Goal: Find specific page/section: Find specific page/section

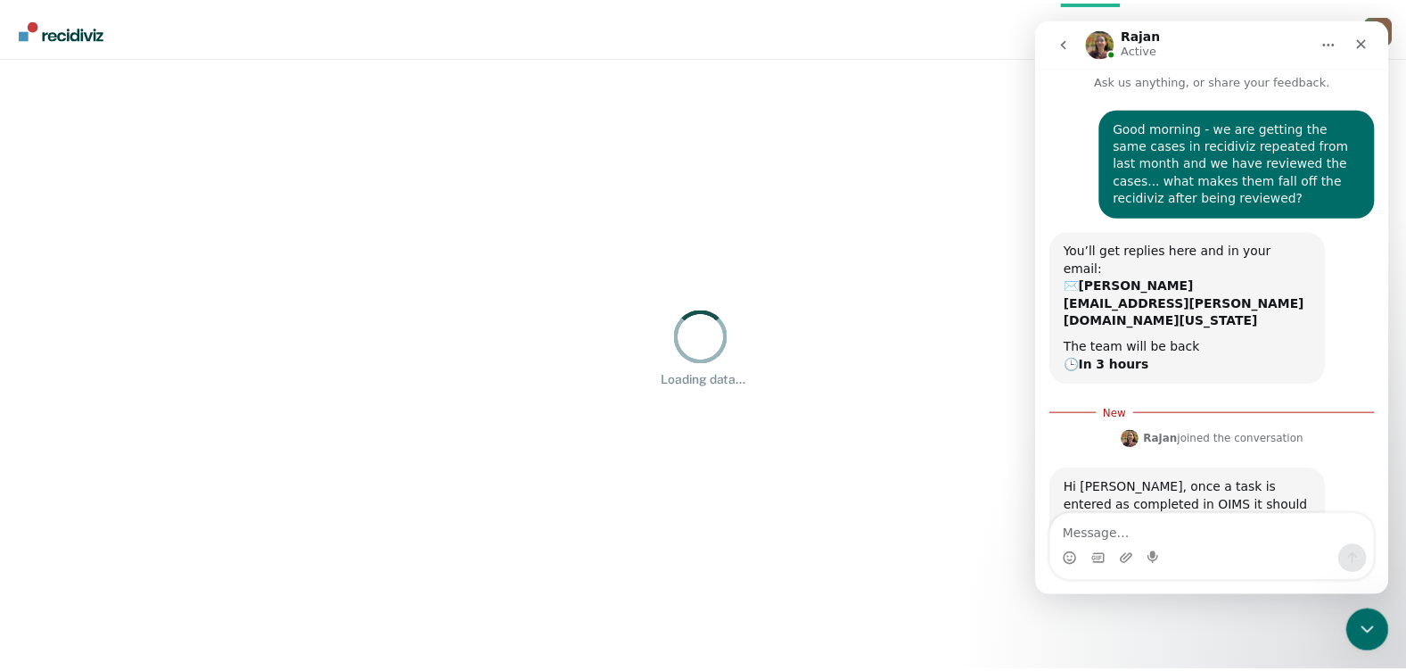
scroll to position [60, 0]
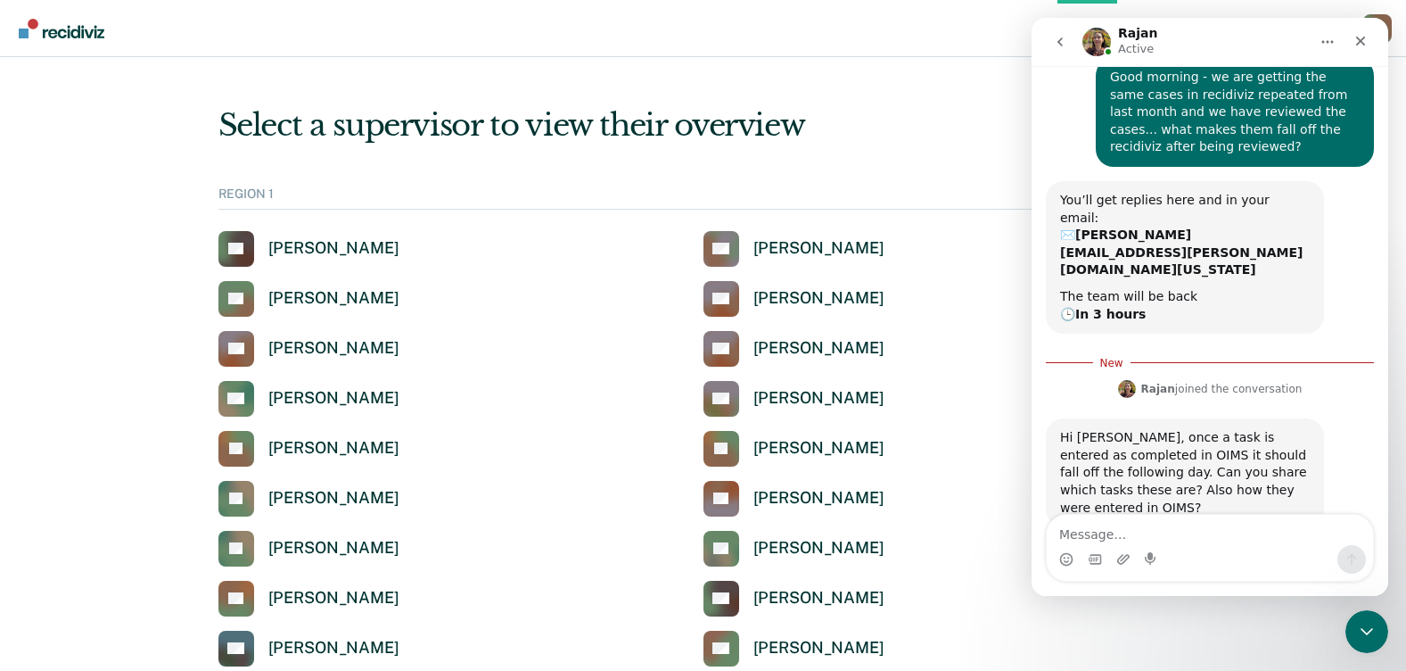
scroll to position [89, 0]
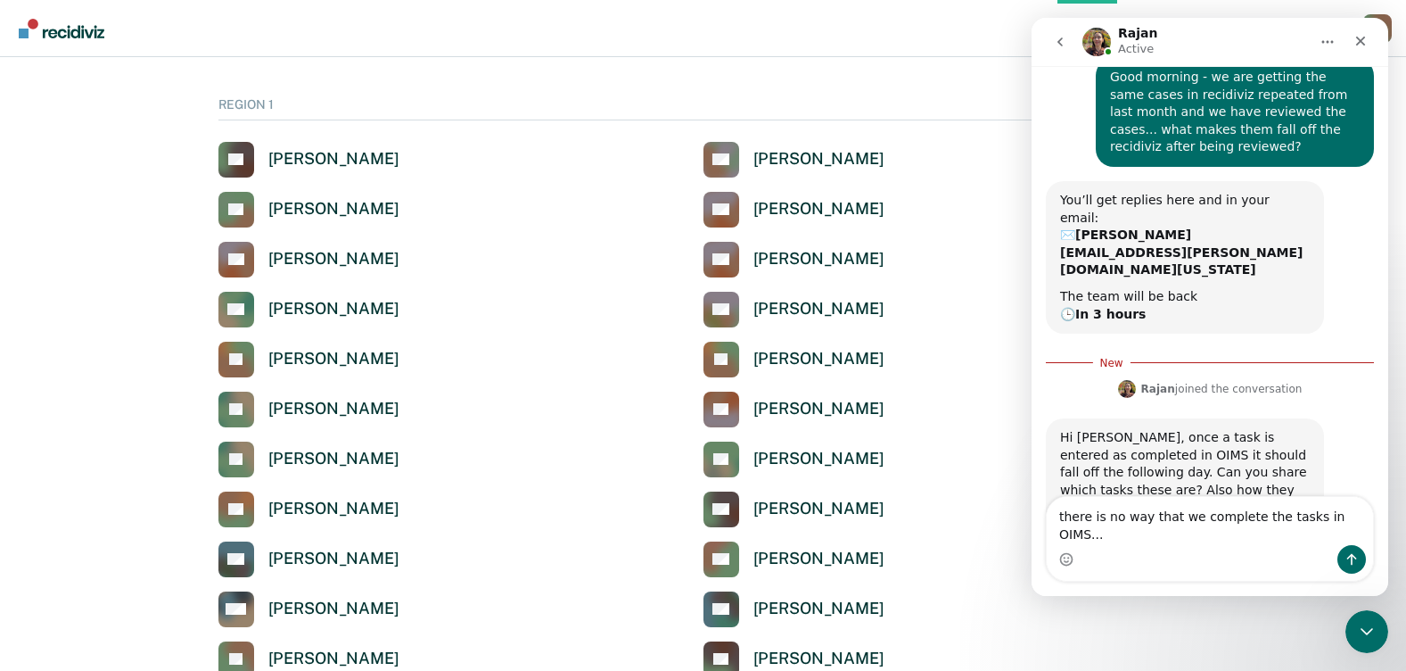
type textarea "there is no way that we complete the tasks in OIMS..."
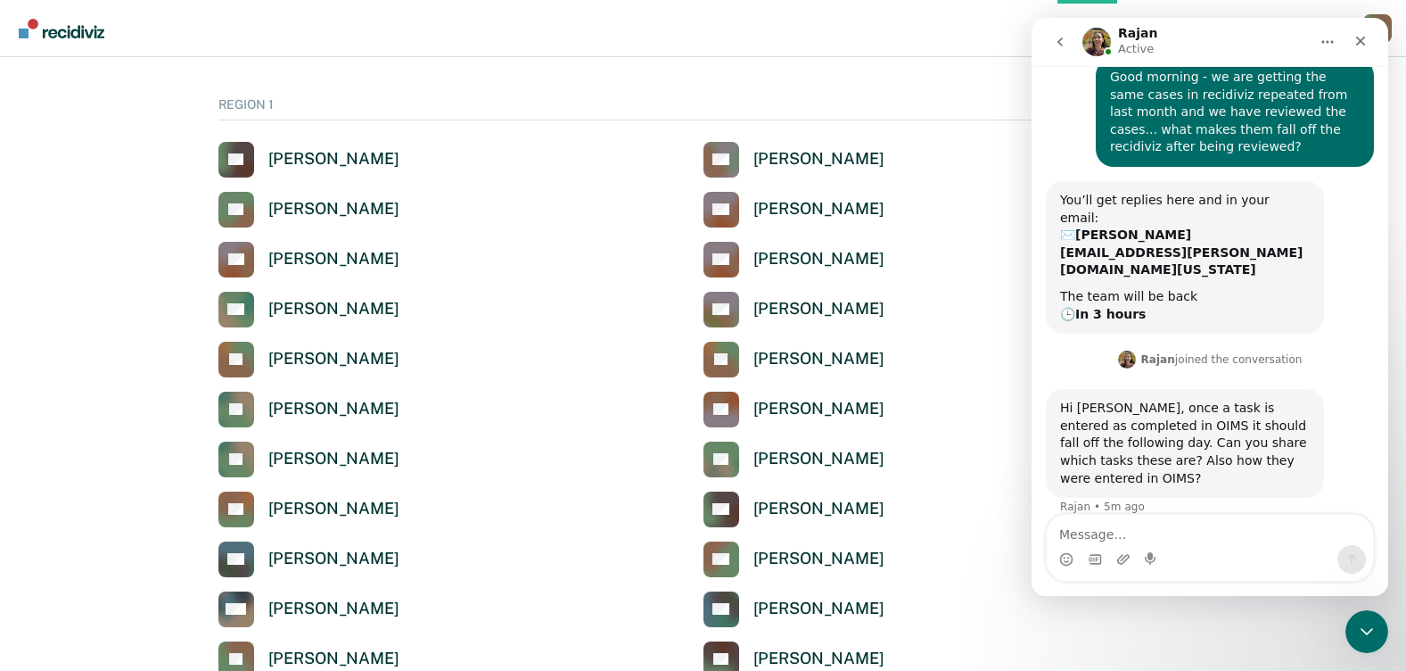
scroll to position [102, 0]
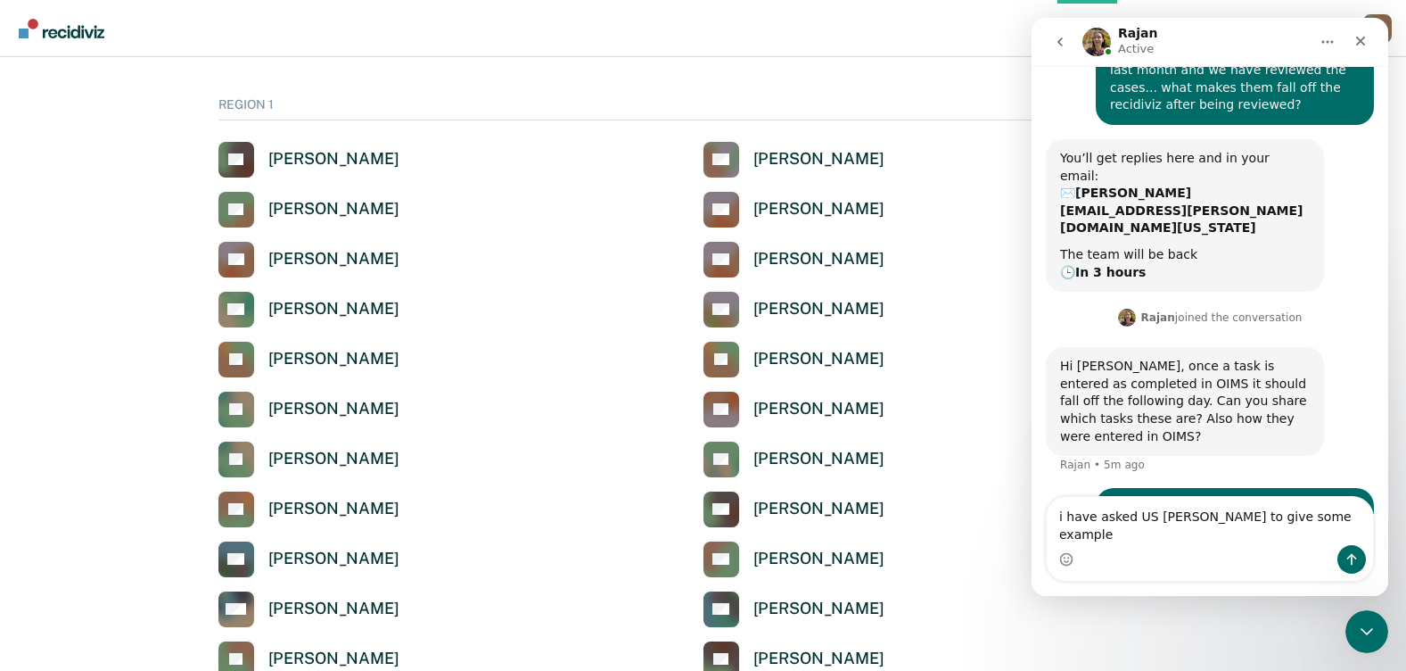
type textarea "i have asked US [PERSON_NAME] to give some examples"
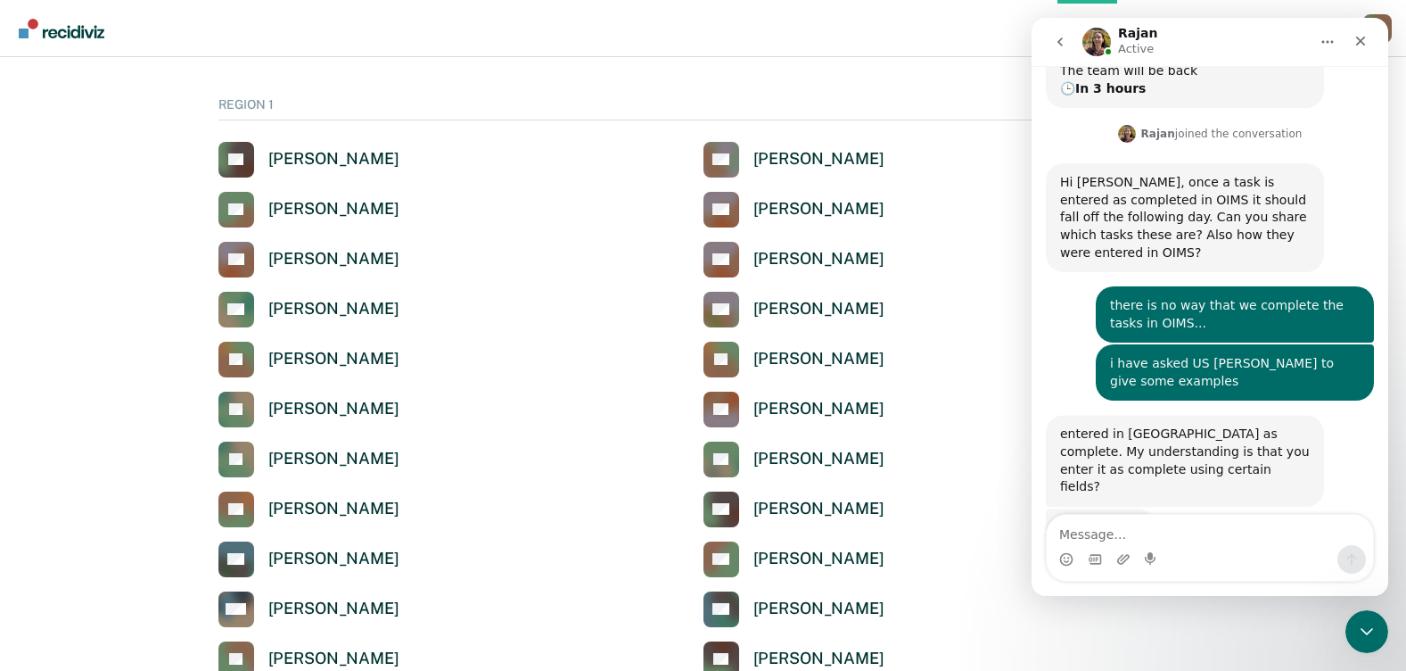
scroll to position [288, 0]
